Goal: Navigation & Orientation: Find specific page/section

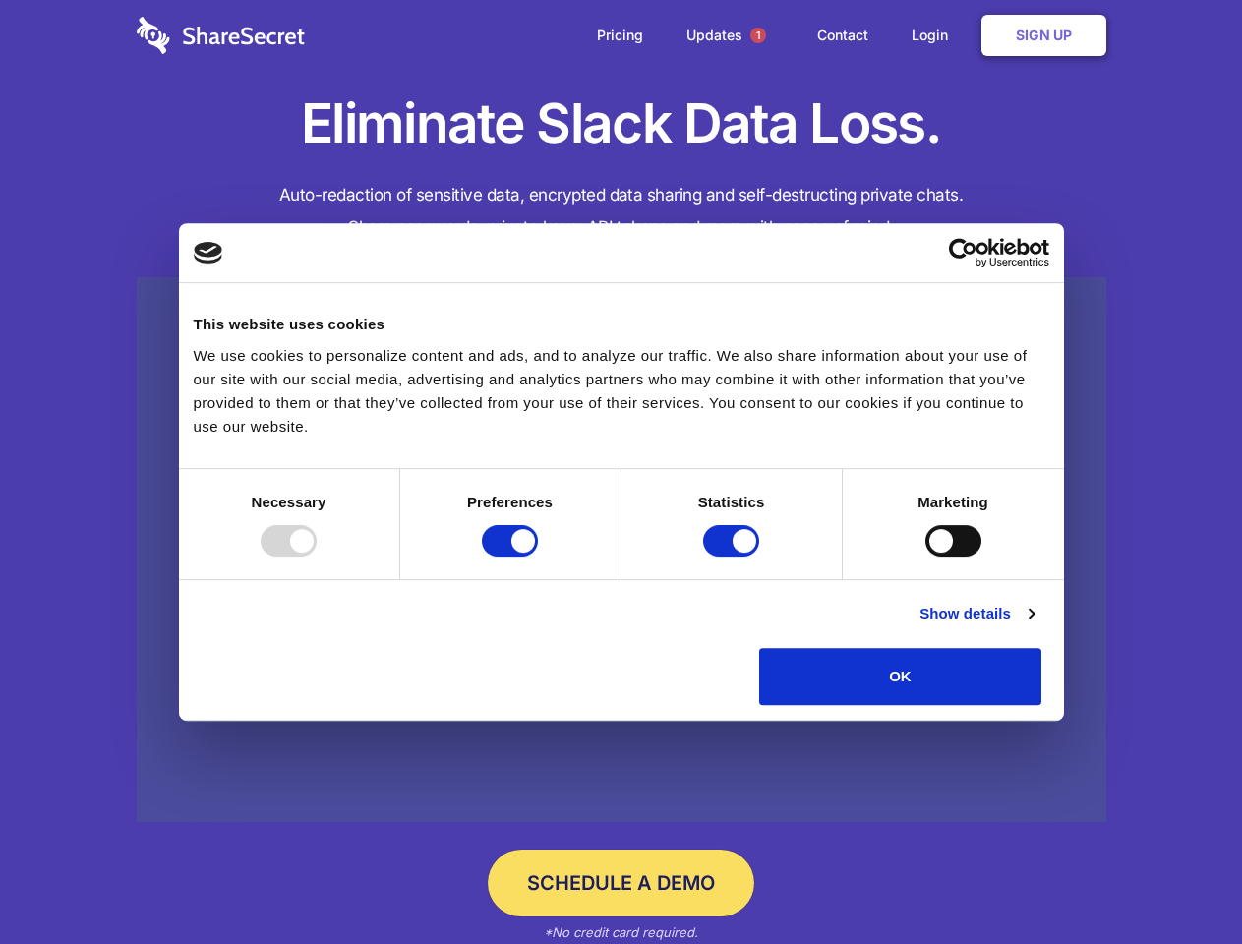
click at [317, 557] on div at bounding box center [289, 540] width 56 height 31
click at [538, 557] on input "Preferences" at bounding box center [510, 540] width 56 height 31
checkbox input "false"
click at [734, 557] on input "Statistics" at bounding box center [731, 540] width 56 height 31
checkbox input "false"
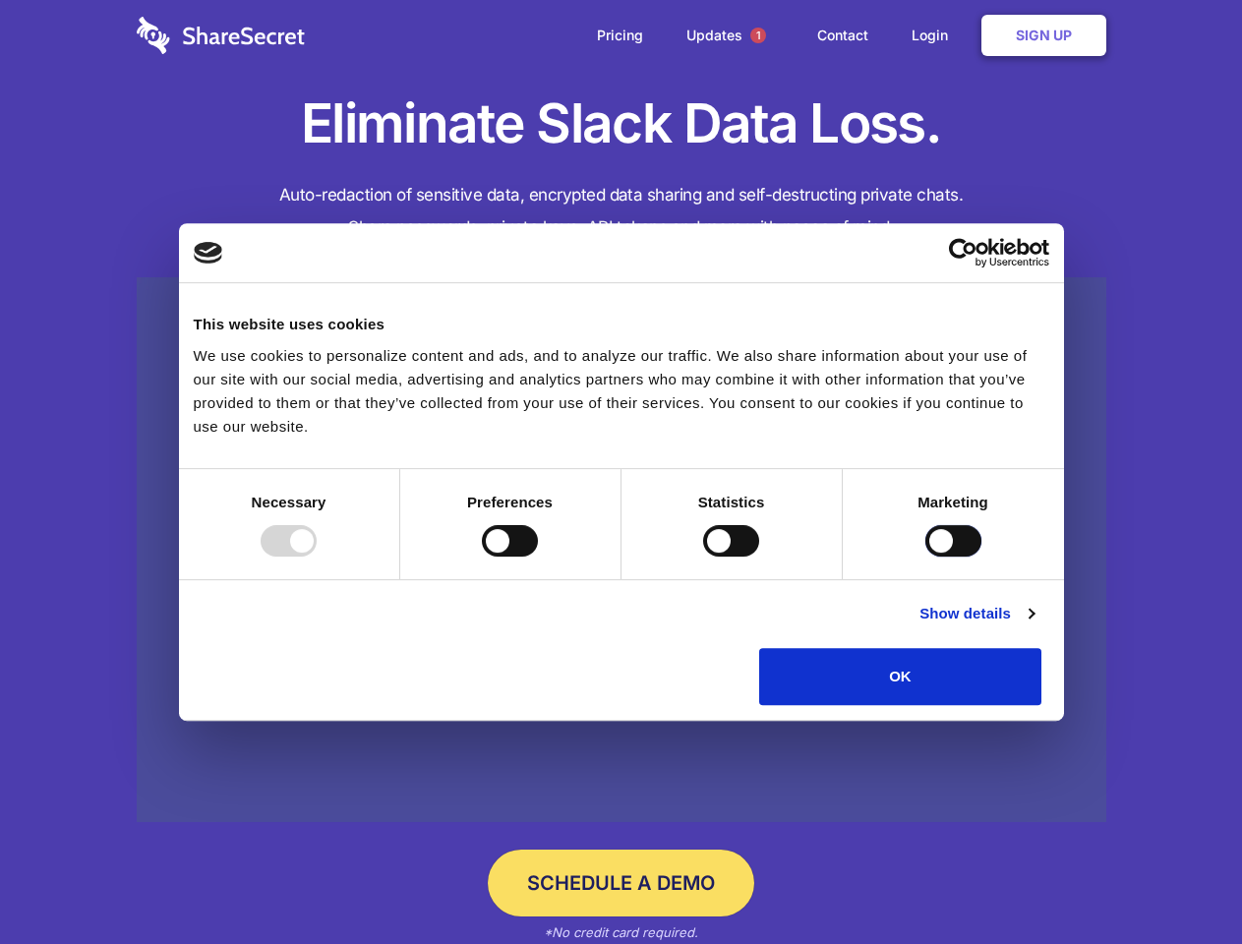
click at [926, 557] on input "Marketing" at bounding box center [954, 540] width 56 height 31
checkbox input "true"
click at [1034, 626] on link "Show details" at bounding box center [977, 614] width 114 height 24
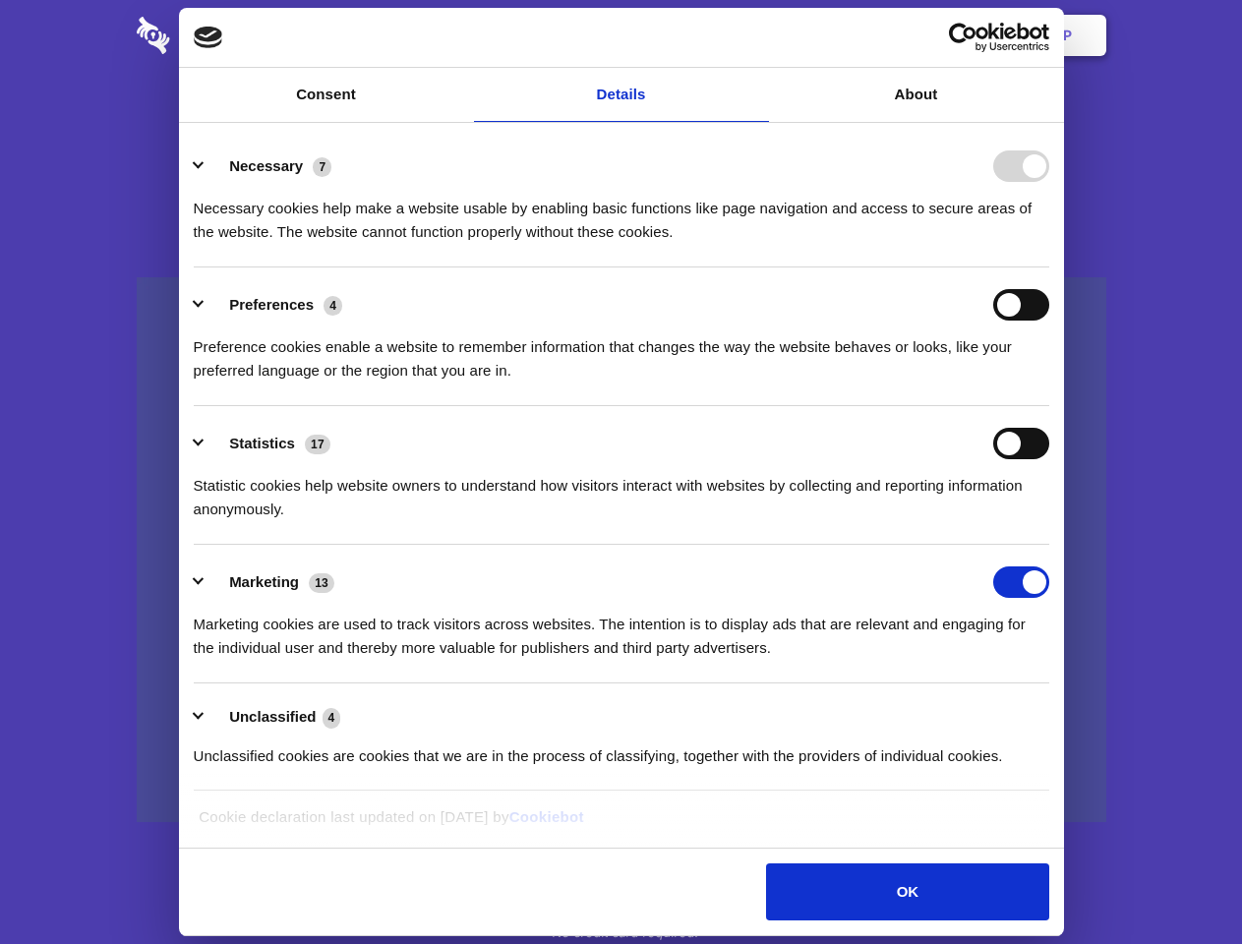
click at [1050, 268] on li "Necessary 7 Necessary cookies help make a website usable by enabling basic func…" at bounding box center [622, 198] width 856 height 139
click at [757, 35] on span "1" at bounding box center [759, 36] width 16 height 16
